Goal: Communication & Community: Answer question/provide support

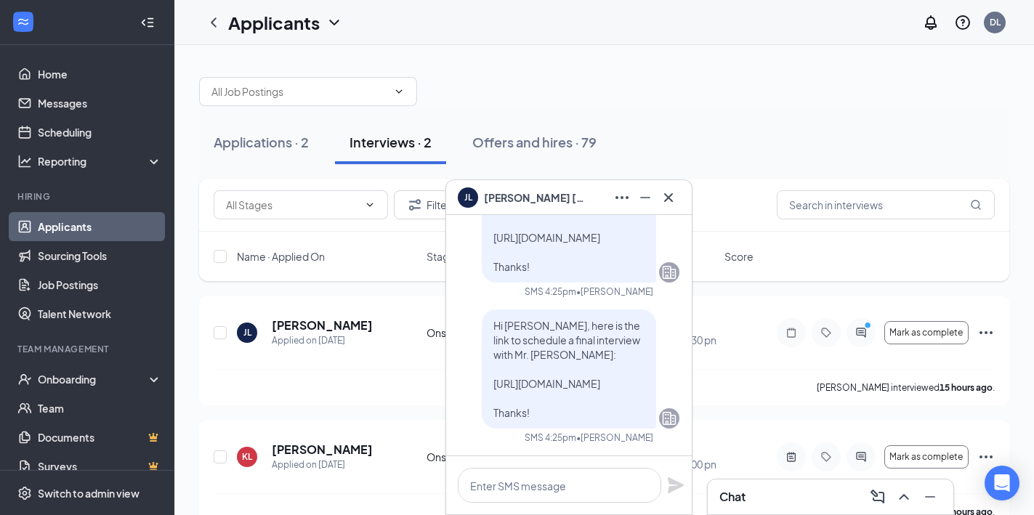
scroll to position [32, 0]
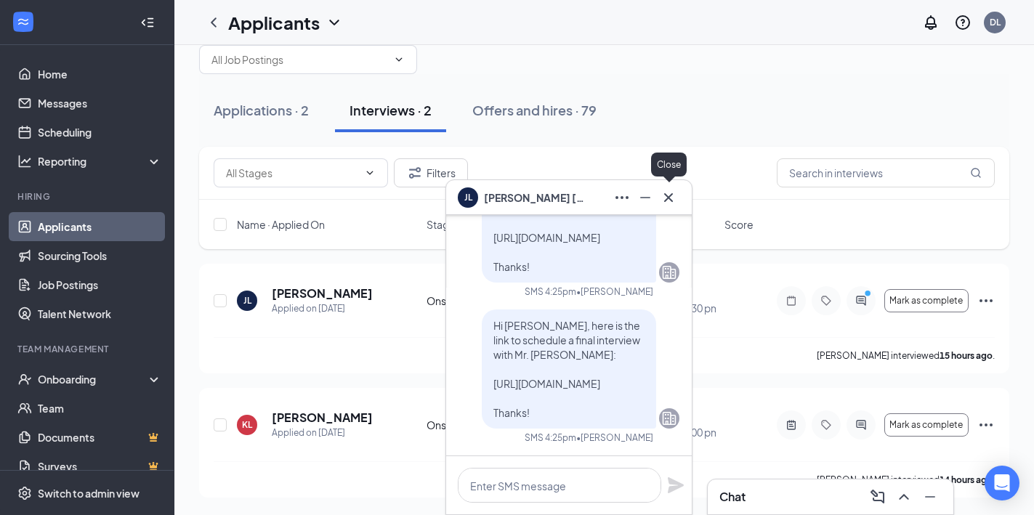
click at [673, 199] on icon "Cross" at bounding box center [668, 197] width 17 height 17
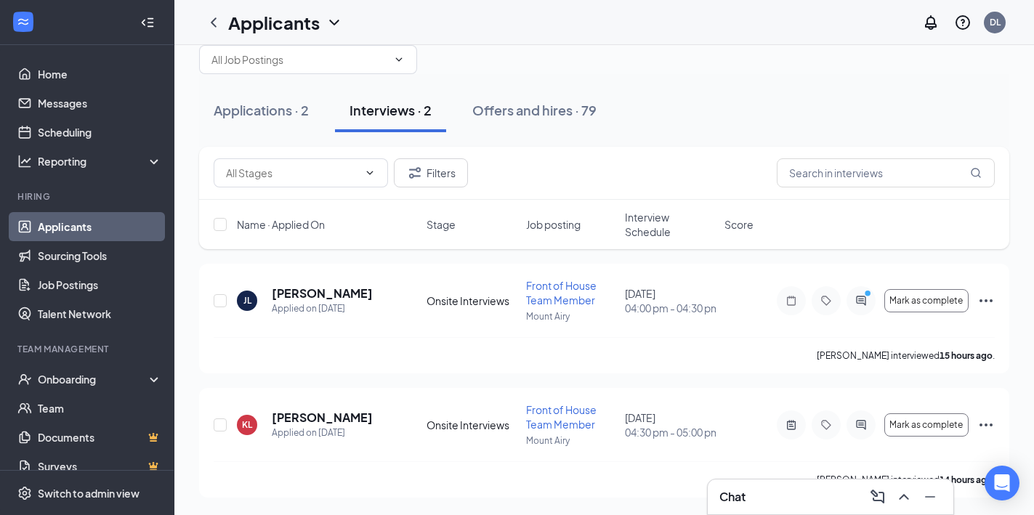
click at [751, 484] on div "Chat" at bounding box center [831, 496] width 246 height 35
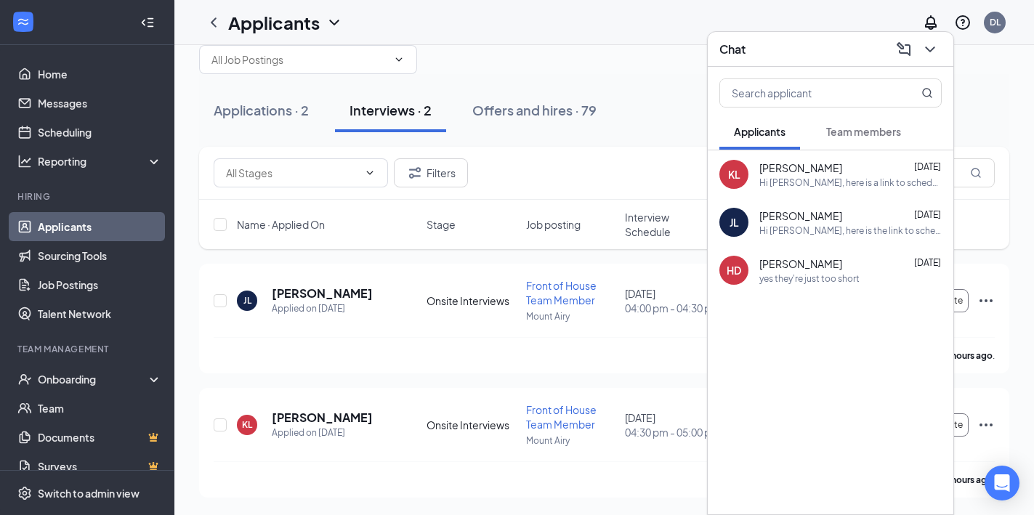
click at [798, 213] on span "[PERSON_NAME]" at bounding box center [800, 215] width 83 height 15
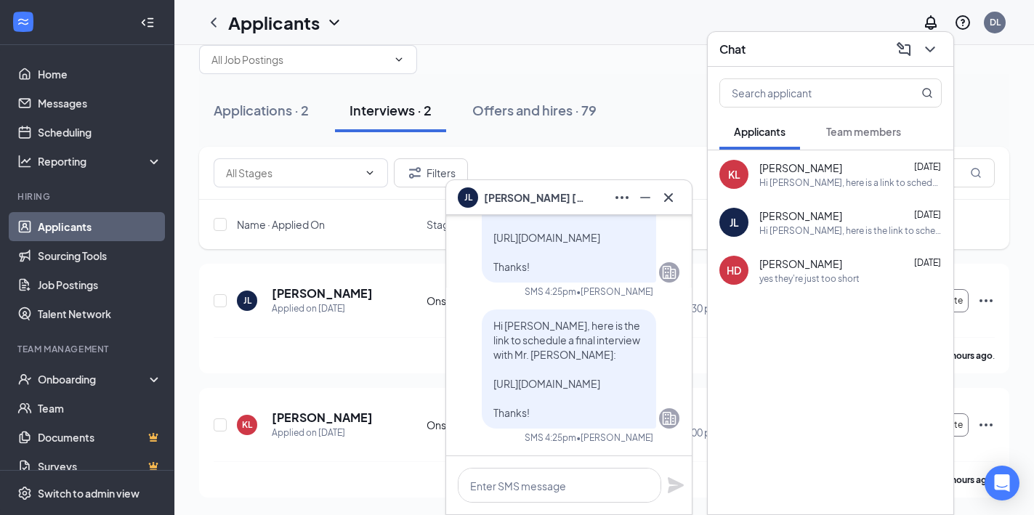
drag, startPoint x: 521, startPoint y: 412, endPoint x: 482, endPoint y: 315, distance: 104.3
click at [493, 318] on p "Hi [PERSON_NAME], here is the link to schedule a final interview with Mr. [PERS…" at bounding box center [568, 369] width 151 height 102
copy span "Hi Jaeden, here is the link to schedule a final interview with Mr. Chad: https:…"
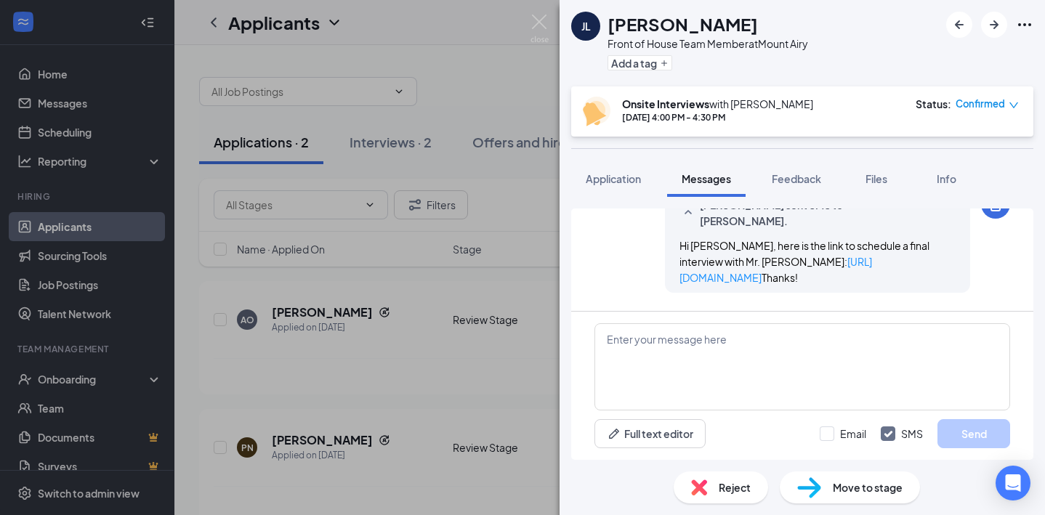
scroll to position [813, 0]
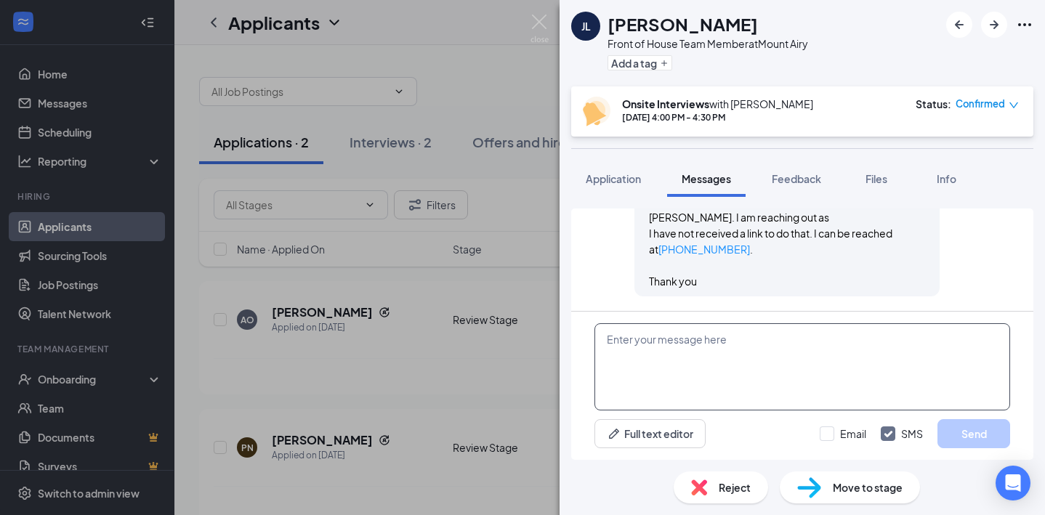
click at [714, 341] on textarea at bounding box center [802, 366] width 416 height 87
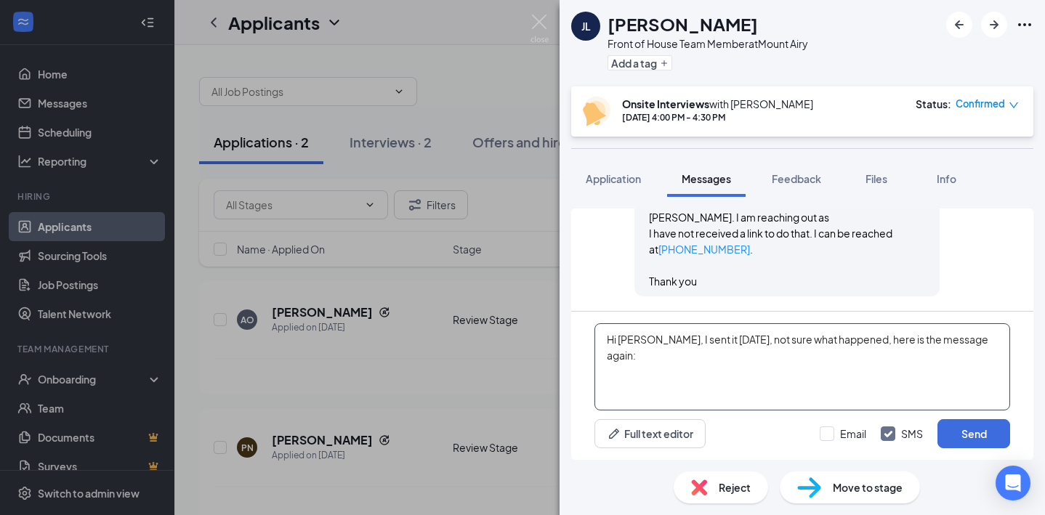
paste textarea "Hi [PERSON_NAME], here is the link to schedule a final interview with Mr. [PERS…"
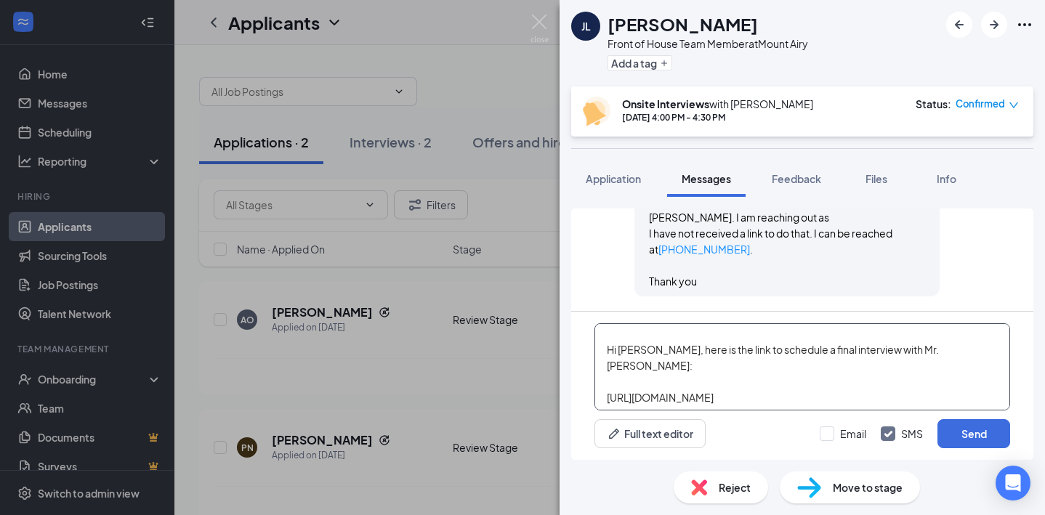
scroll to position [57, 0]
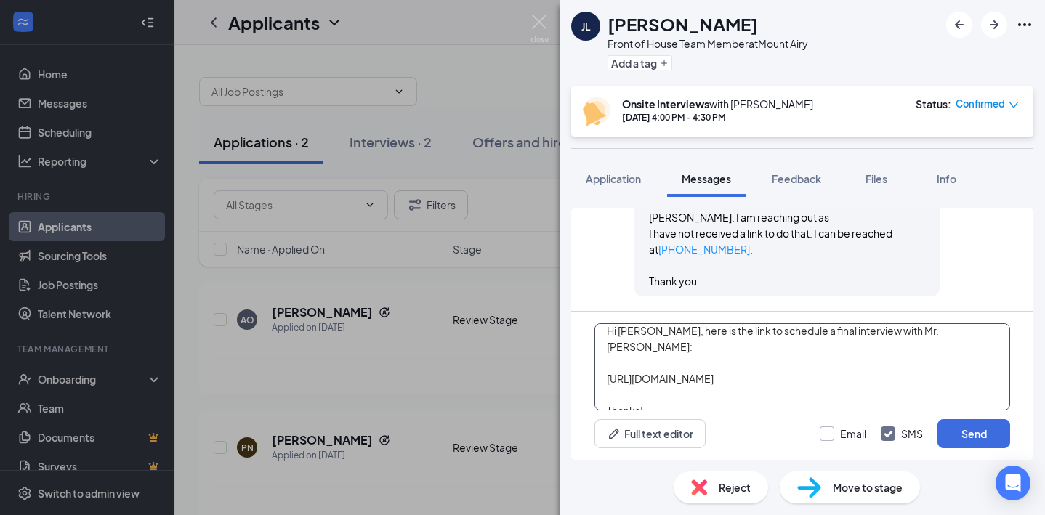
type textarea "Hi [PERSON_NAME], I sent it [DATE], not sure what happened, here is the message…"
click at [830, 432] on input "Email" at bounding box center [842, 433] width 46 height 15
checkbox input "true"
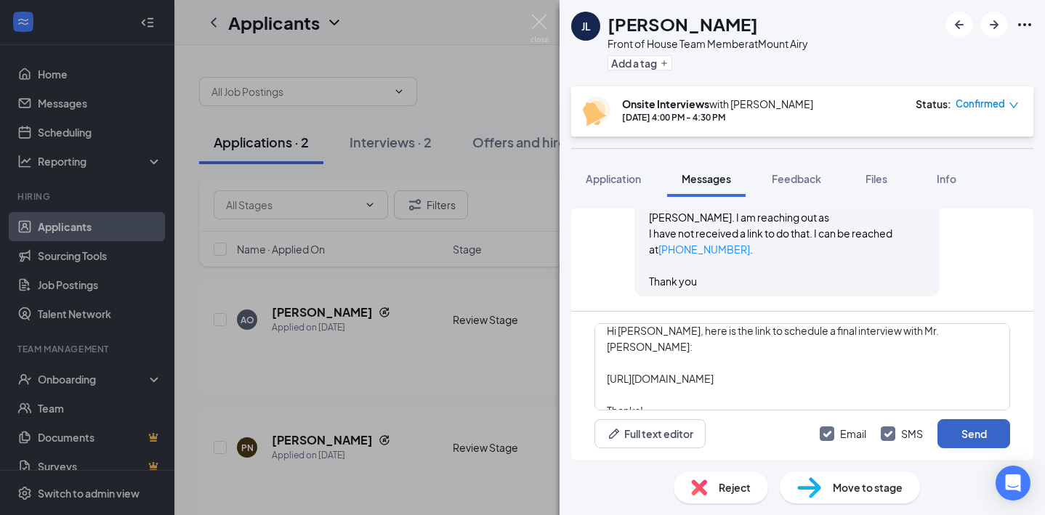
click at [973, 434] on button "Send" at bounding box center [973, 433] width 73 height 29
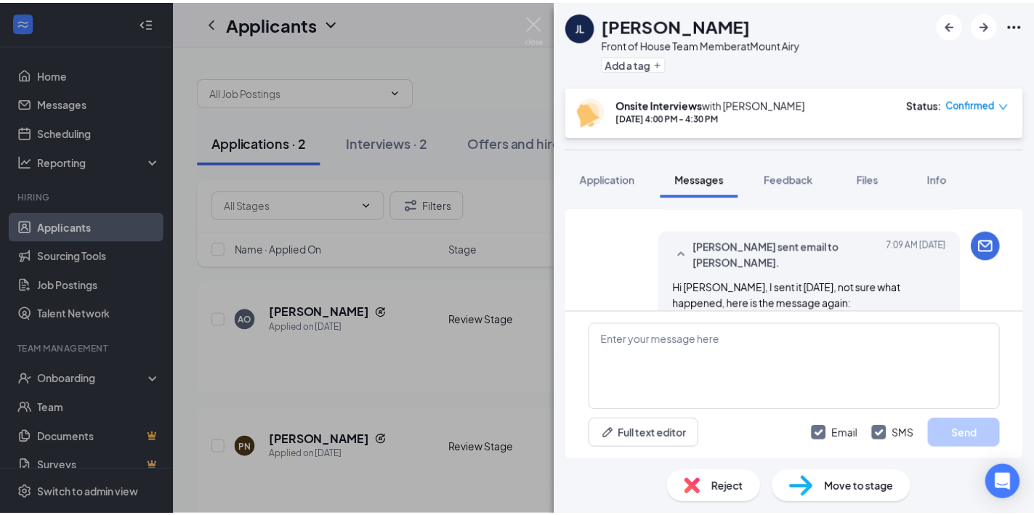
scroll to position [975, 0]
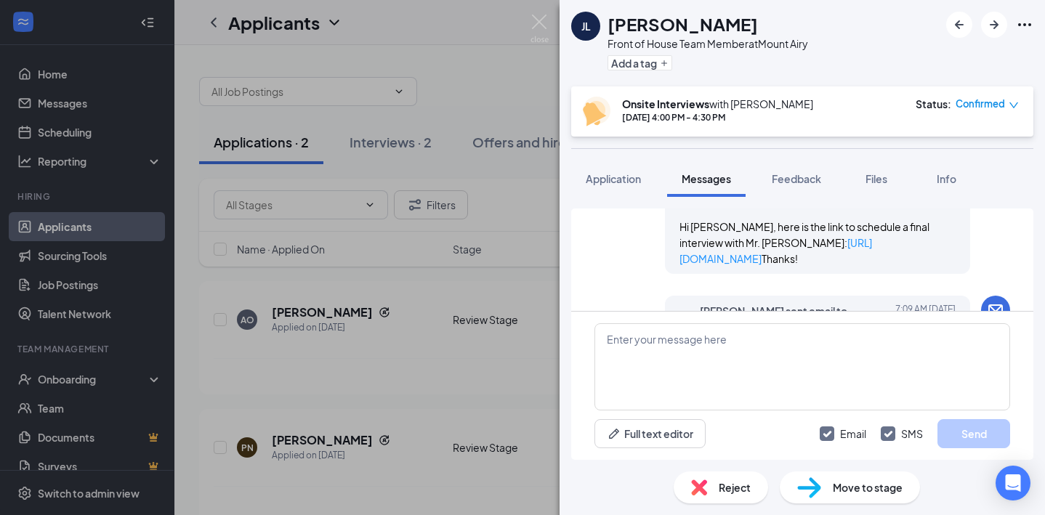
click at [529, 17] on div "[PERSON_NAME] Jaeden [PERSON_NAME] Front of House Team Member at [GEOGRAPHIC_DA…" at bounding box center [522, 257] width 1045 height 515
